Goal: Task Accomplishment & Management: Manage account settings

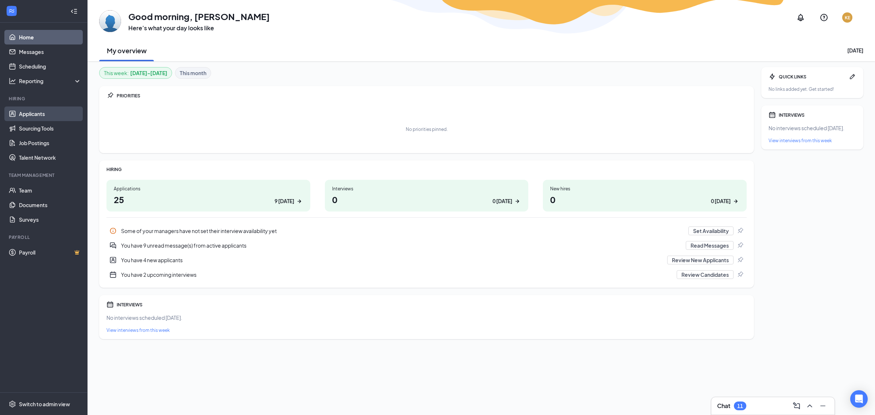
click at [34, 113] on link "Applicants" at bounding box center [50, 113] width 62 height 15
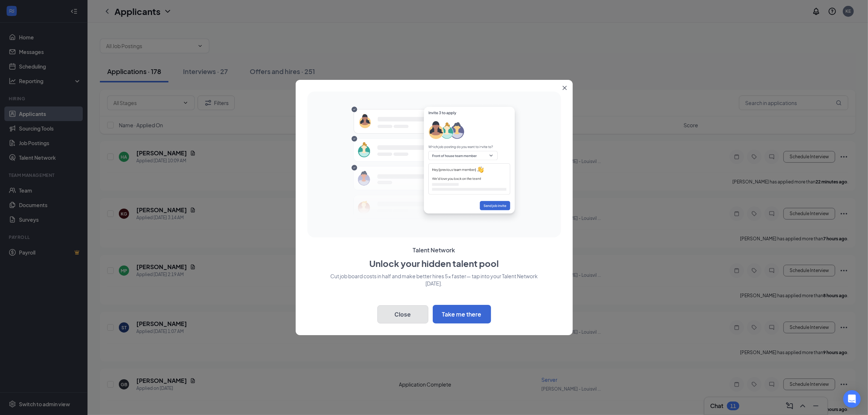
click at [400, 309] on button "Close" at bounding box center [402, 314] width 51 height 18
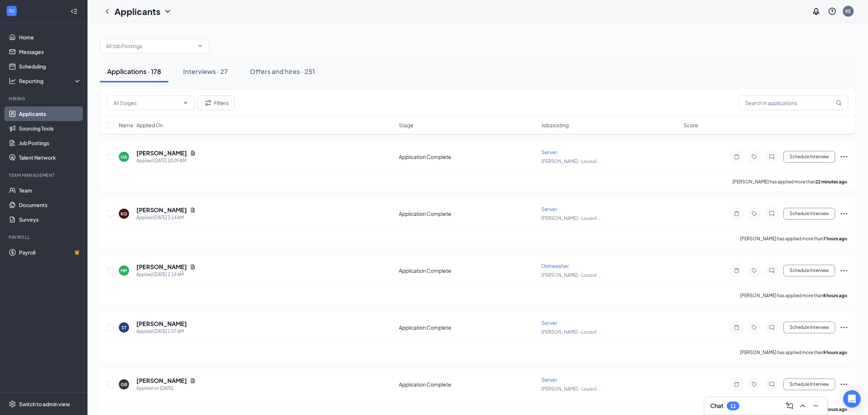
click at [570, 125] on div "Job posting" at bounding box center [610, 124] width 138 height 7
click at [214, 101] on button "Filters" at bounding box center [216, 103] width 37 height 15
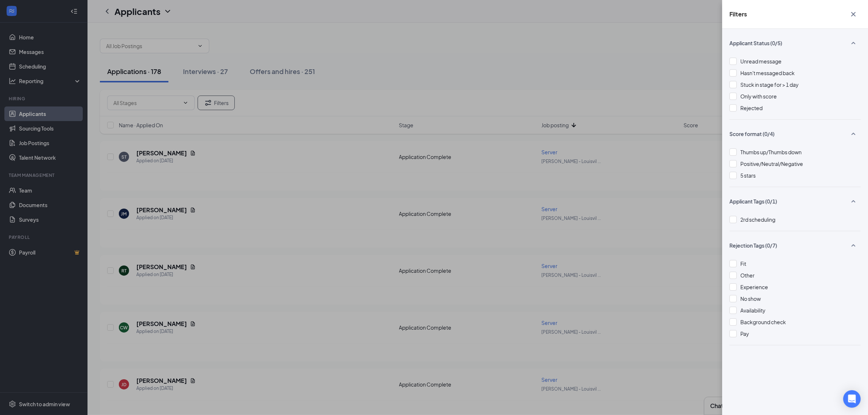
click at [855, 39] on icon "SmallChevronUp" at bounding box center [853, 43] width 9 height 9
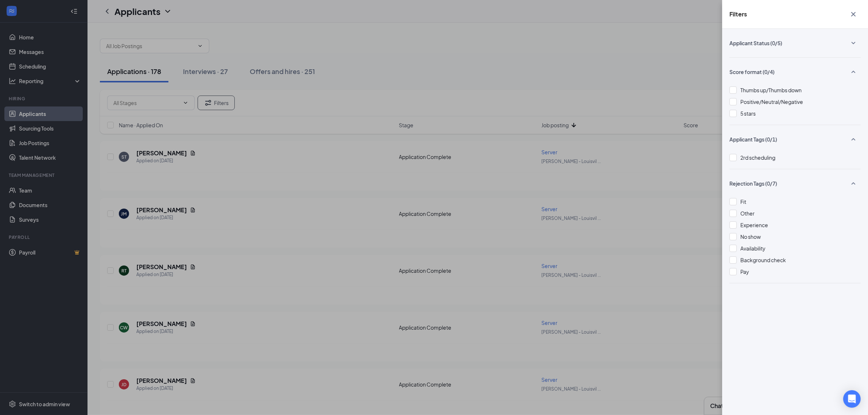
click at [854, 67] on button "button" at bounding box center [853, 72] width 15 height 14
click at [240, 97] on div "Filters Applicant Status (0/5) Score format (0/4) Applicant Tags (0/1) 2rd sche…" at bounding box center [434, 207] width 868 height 415
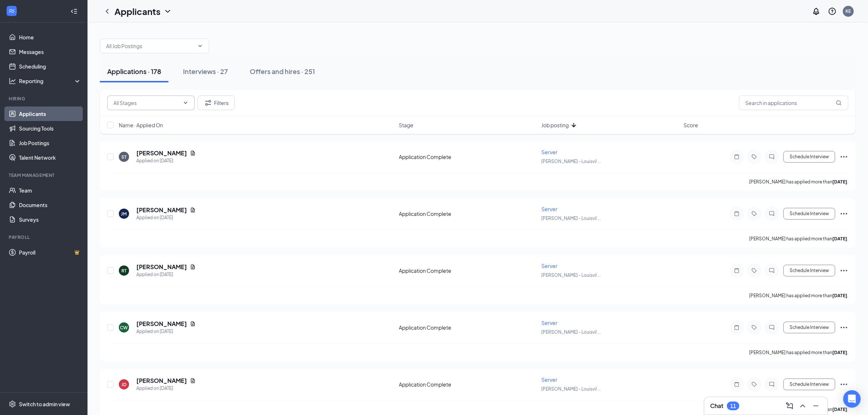
click at [181, 105] on span at bounding box center [150, 103] width 87 height 15
click at [181, 105] on span at bounding box center [184, 103] width 7 height 6
click at [542, 123] on span "Job posting" at bounding box center [554, 124] width 27 height 7
click at [190, 153] on icon "Document" at bounding box center [193, 153] width 6 height 6
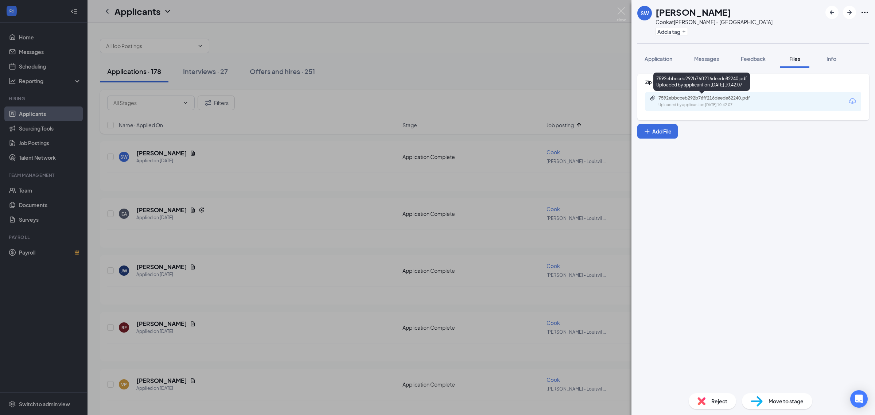
click at [724, 105] on div "Uploaded by applicant on [DATE] 10:42:07" at bounding box center [712, 105] width 109 height 6
click at [764, 398] on div "Move to stage" at bounding box center [777, 401] width 70 height 16
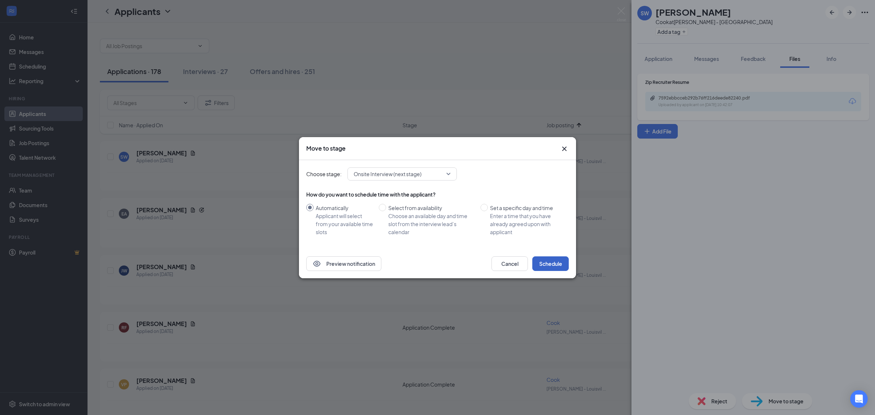
click at [545, 265] on button "Schedule" at bounding box center [550, 263] width 36 height 15
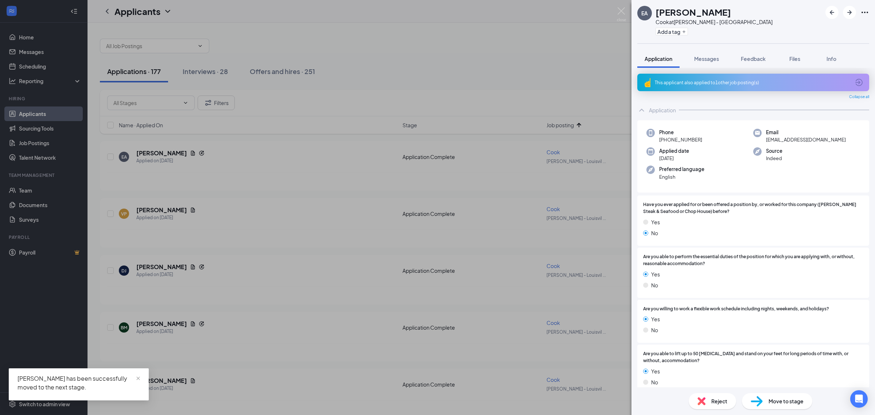
click at [268, 150] on div "EA [PERSON_NAME] at [PERSON_NAME] - [GEOGRAPHIC_DATA] Add a tag Application Mes…" at bounding box center [437, 207] width 875 height 415
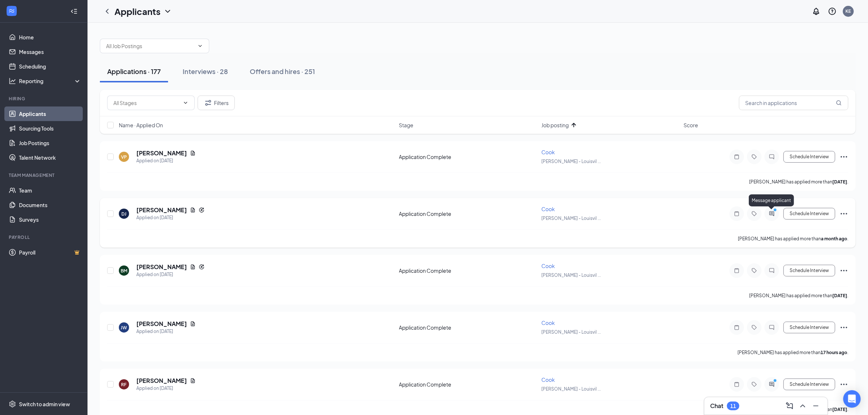
click at [774, 210] on circle "PrimaryDot" at bounding box center [774, 209] width 3 height 3
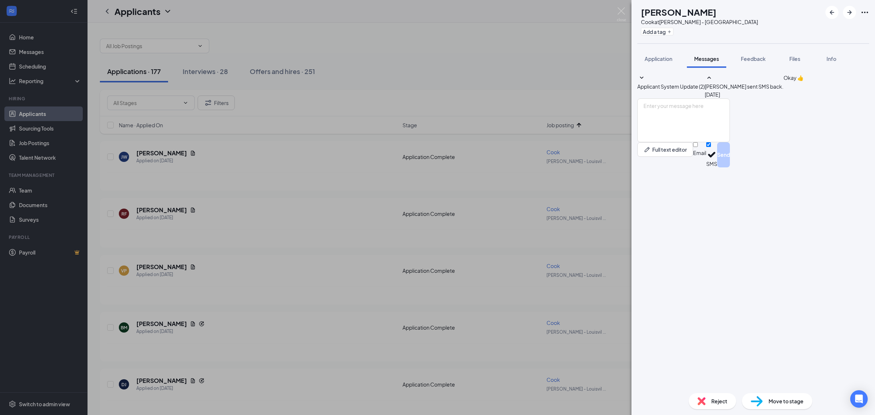
click at [316, 215] on div "[PERSON_NAME] [PERSON_NAME] at [PERSON_NAME] - [GEOGRAPHIC_DATA] Add a tag Appl…" at bounding box center [437, 207] width 875 height 415
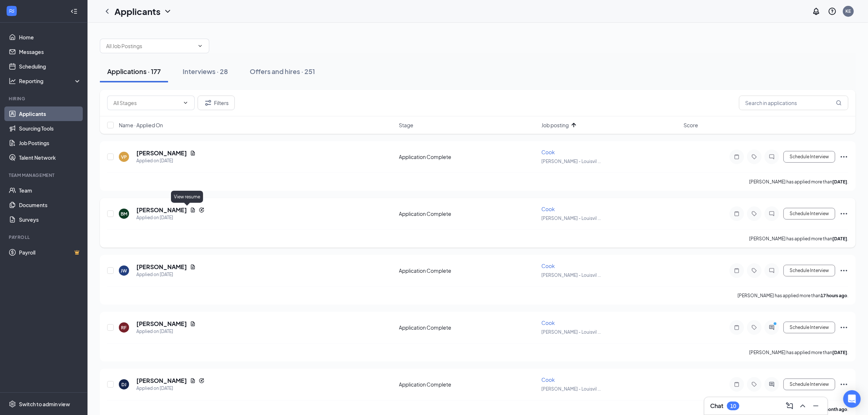
click at [190, 210] on icon "Document" at bounding box center [193, 210] width 6 height 6
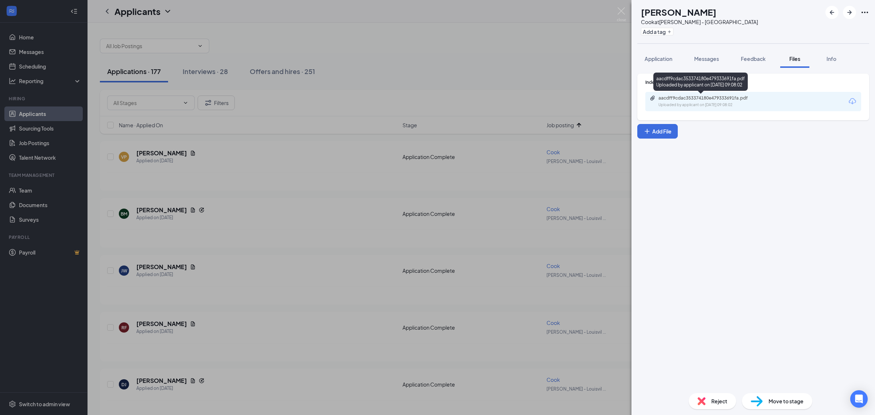
click at [692, 97] on div "aacdff9cdac353374180e479333691fa.pdf" at bounding box center [709, 98] width 102 height 6
click at [167, 267] on div "BM [PERSON_NAME] at [PERSON_NAME] - [GEOGRAPHIC_DATA] Add a tag Application Mes…" at bounding box center [437, 207] width 875 height 415
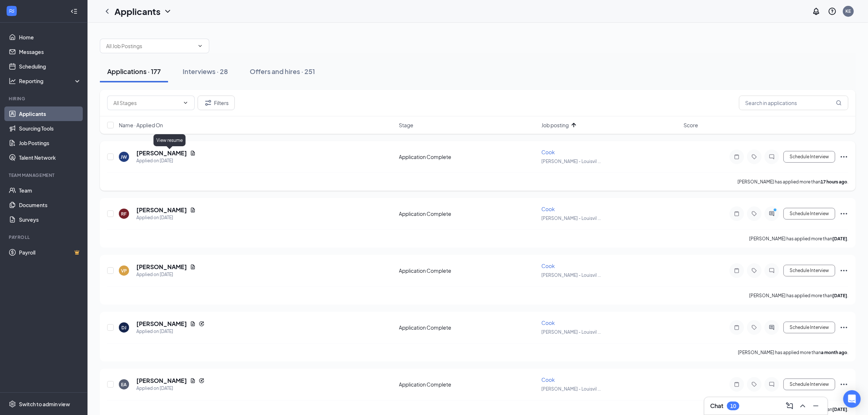
click at [190, 155] on icon "Document" at bounding box center [193, 153] width 6 height 6
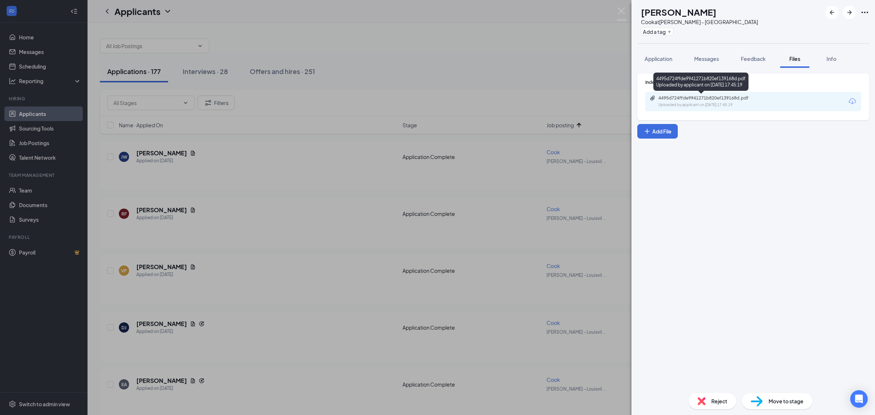
click at [673, 96] on div "4495d724ffde9941271b820ef139168d.pdf" at bounding box center [709, 98] width 102 height 6
click at [387, 156] on div "[PERSON_NAME] [PERSON_NAME] [PERSON_NAME] at [PERSON_NAME] - [GEOGRAPHIC_DATA] …" at bounding box center [437, 207] width 875 height 415
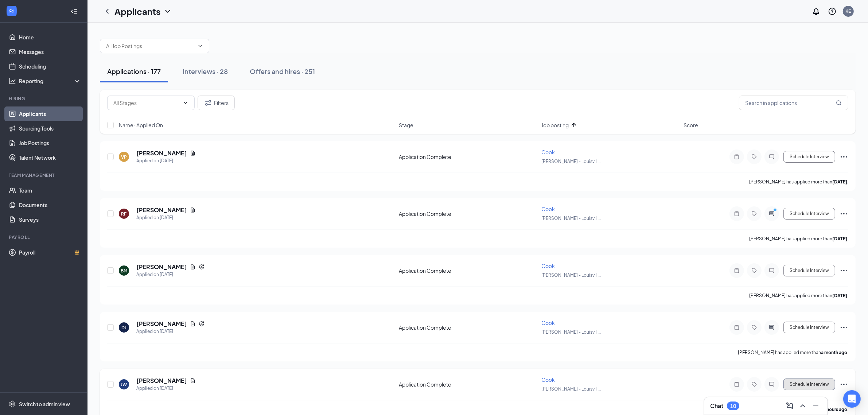
click at [806, 387] on button "Schedule Interview" at bounding box center [809, 384] width 52 height 12
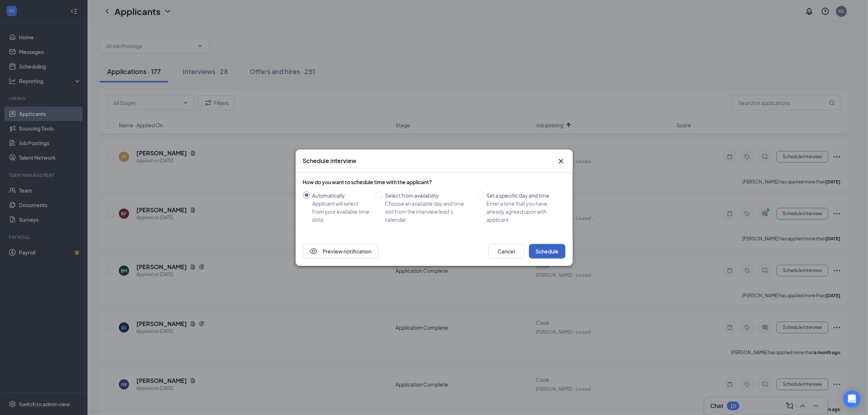
click at [553, 247] on button "Schedule" at bounding box center [547, 251] width 36 height 15
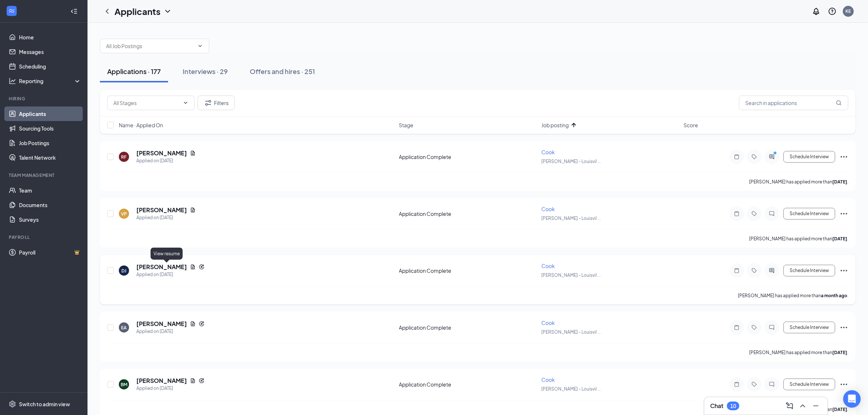
click at [191, 267] on icon "Document" at bounding box center [193, 266] width 4 height 5
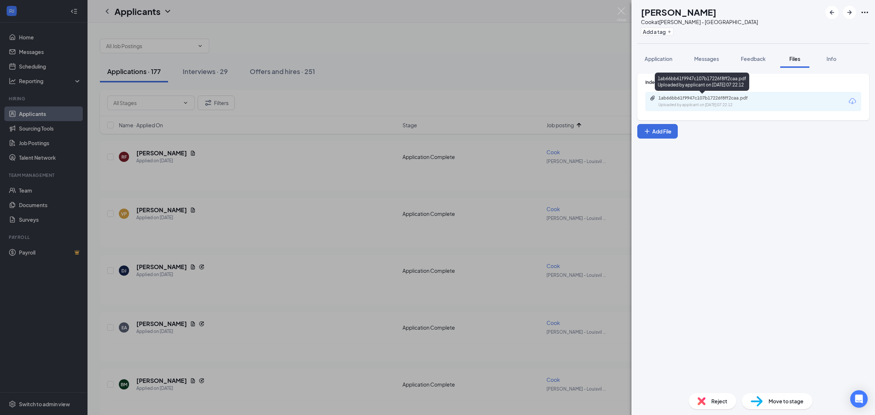
click at [739, 97] on div "1ab66bb61f9947c107b17226f8ff2caa.pdf" at bounding box center [709, 98] width 102 height 6
click at [763, 401] on div "Move to stage" at bounding box center [777, 401] width 70 height 16
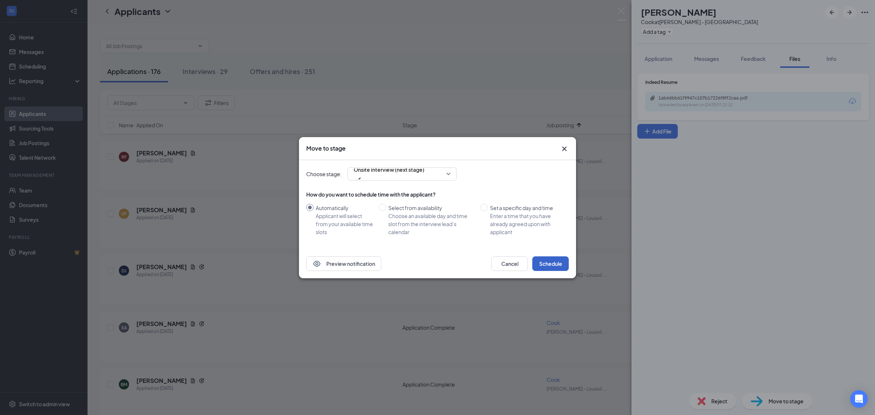
click at [544, 265] on button "Schedule" at bounding box center [550, 263] width 36 height 15
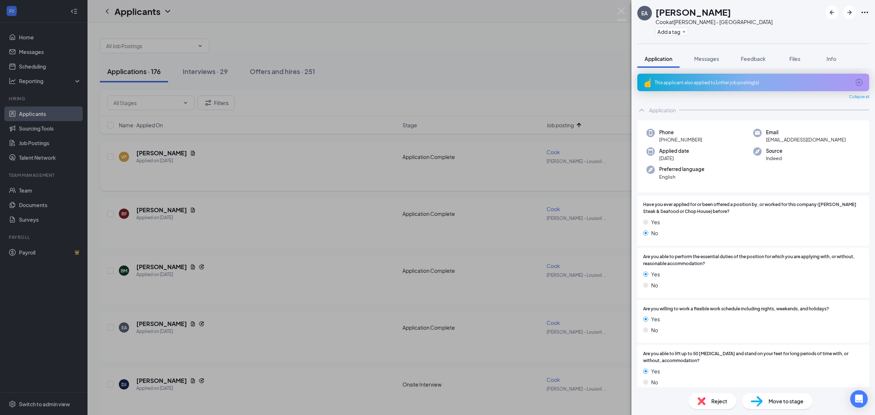
drag, startPoint x: 246, startPoint y: 169, endPoint x: 242, endPoint y: 171, distance: 5.1
click at [246, 168] on div "EA [PERSON_NAME] at [PERSON_NAME] - [GEOGRAPHIC_DATA] Add a tag Application Mes…" at bounding box center [437, 207] width 875 height 415
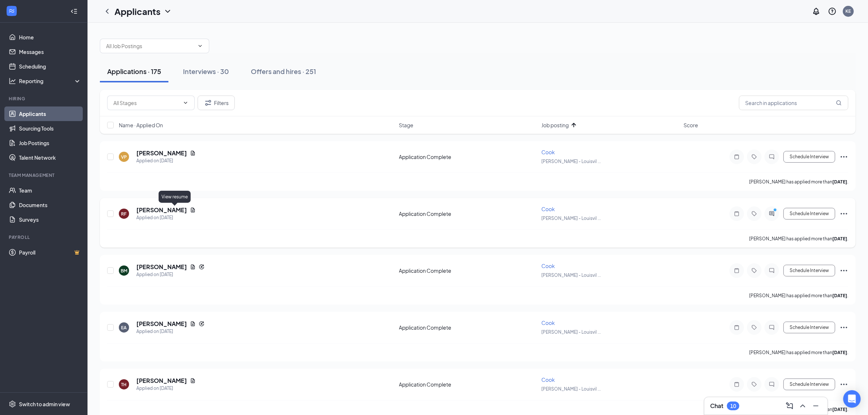
click at [191, 211] on icon "Document" at bounding box center [193, 209] width 4 height 5
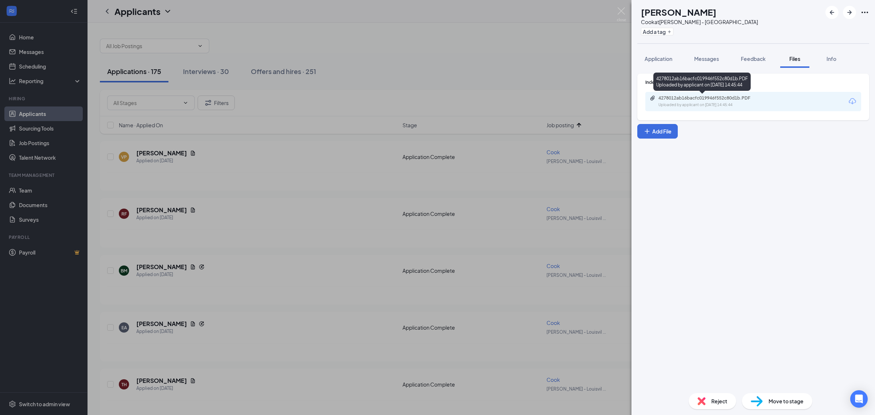
click at [688, 95] on div "4278012ab16bacfc019946f552c80d1b.PDF" at bounding box center [709, 98] width 102 height 6
click at [350, 166] on div "RF [PERSON_NAME] at [PERSON_NAME] - [GEOGRAPHIC_DATA] Add a tag Application Mes…" at bounding box center [437, 207] width 875 height 415
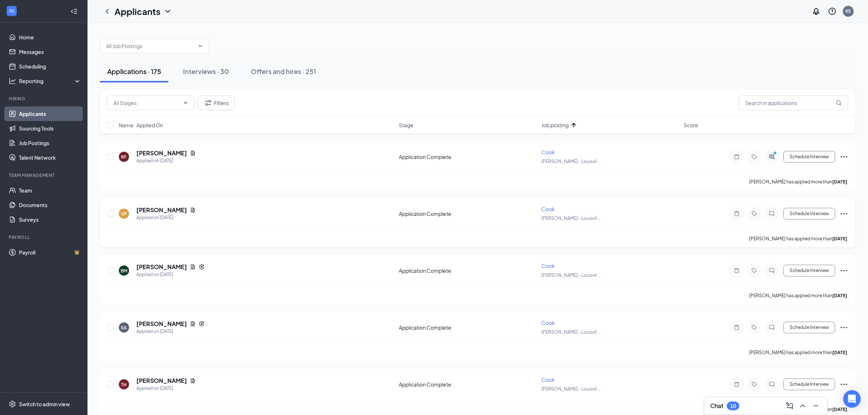
drag, startPoint x: 380, startPoint y: 213, endPoint x: 370, endPoint y: 210, distance: 10.6
click at [370, 211] on div "VP [PERSON_NAME] Applied on [DATE]" at bounding box center [257, 213] width 276 height 15
click at [190, 268] on icon "Document" at bounding box center [193, 267] width 6 height 6
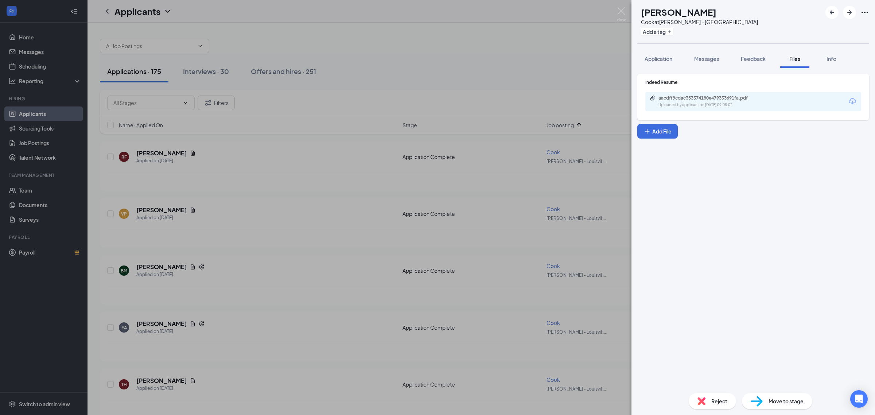
click at [706, 102] on div "Uploaded by applicant on [DATE] 09:08:02" at bounding box center [712, 105] width 109 height 6
click at [277, 303] on div "BM [PERSON_NAME] at [PERSON_NAME] - [GEOGRAPHIC_DATA] Add a tag Application Mes…" at bounding box center [437, 207] width 875 height 415
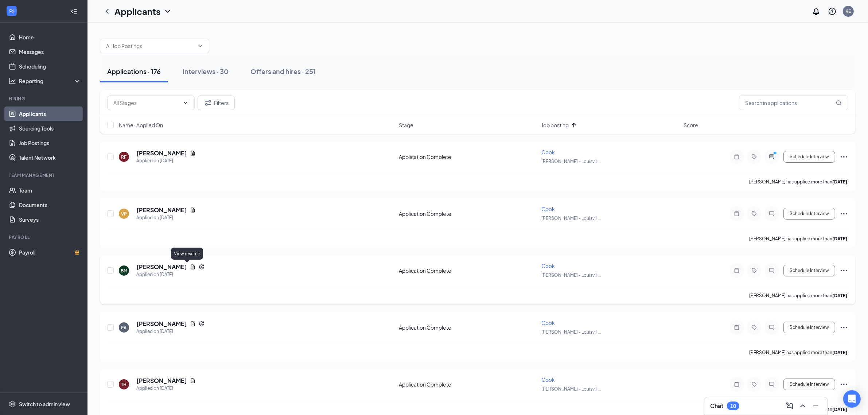
click at [190, 266] on icon "Document" at bounding box center [193, 267] width 6 height 6
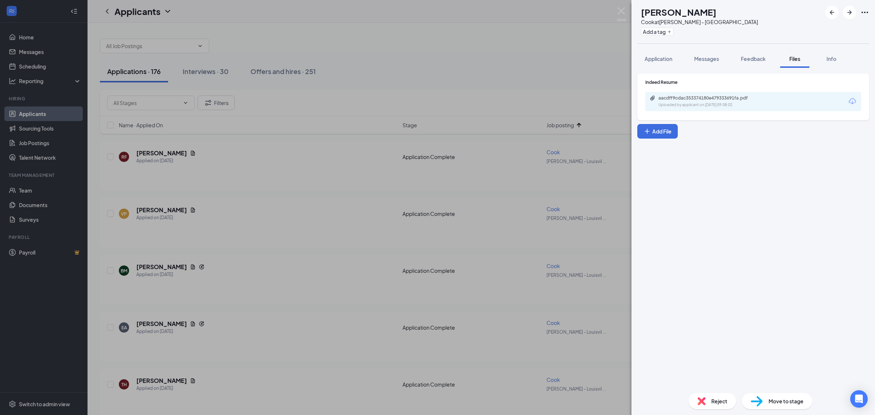
click at [678, 110] on div "aacdff9cdac353374180e479333691fa.pdf Uploaded by applicant on [DATE] 09:08:02" at bounding box center [753, 101] width 216 height 19
click at [679, 103] on div "Uploaded by applicant on [DATE] 09:08:02" at bounding box center [712, 105] width 109 height 6
click at [212, 245] on div "BM [PERSON_NAME] at [PERSON_NAME] - [GEOGRAPHIC_DATA] Add a tag Application Mes…" at bounding box center [437, 207] width 875 height 415
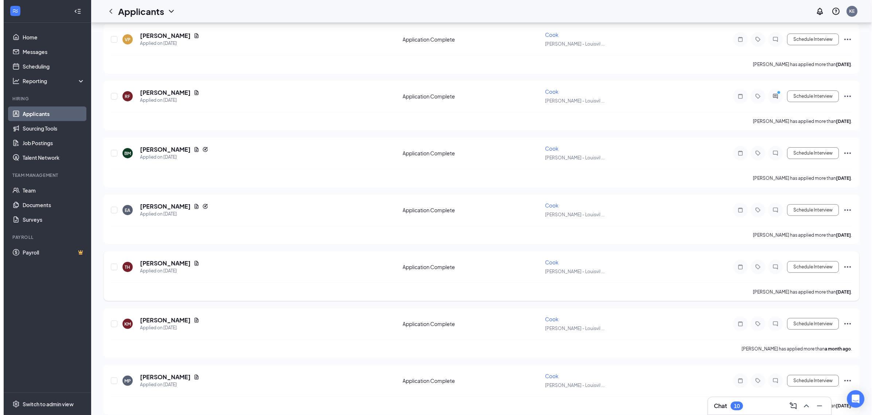
scroll to position [137, 0]
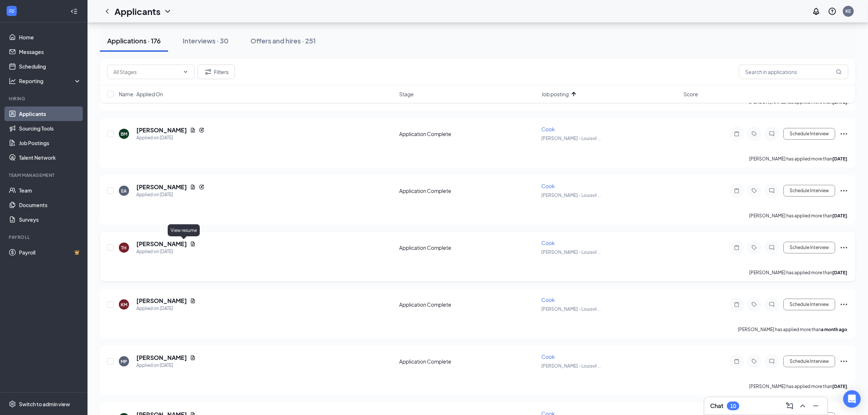
click at [190, 243] on icon "Document" at bounding box center [193, 244] width 6 height 6
